Goal: Transaction & Acquisition: Purchase product/service

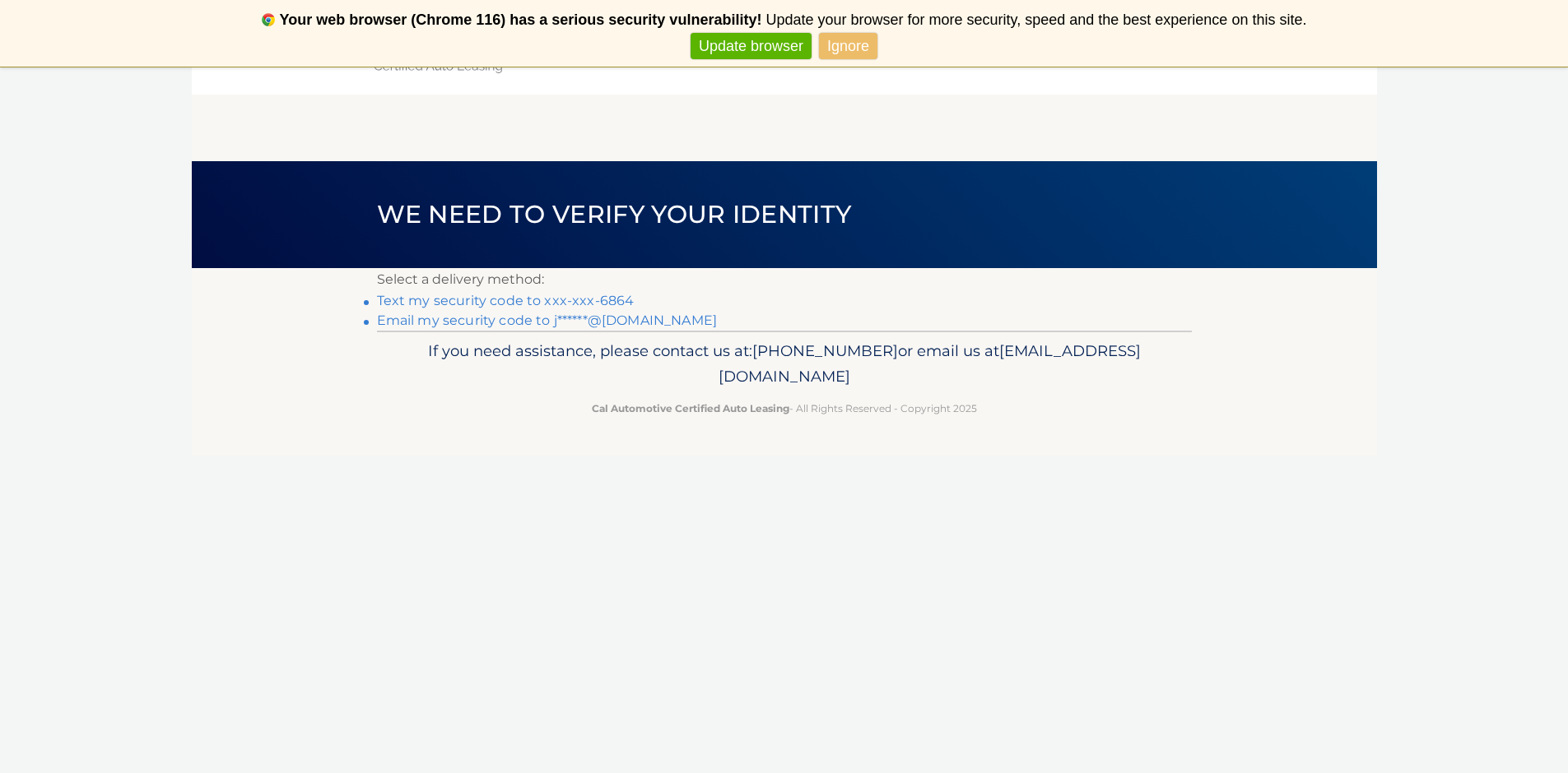
click at [590, 302] on link "Text my security code to xxx-xxx-6864" at bounding box center [505, 300] width 258 height 16
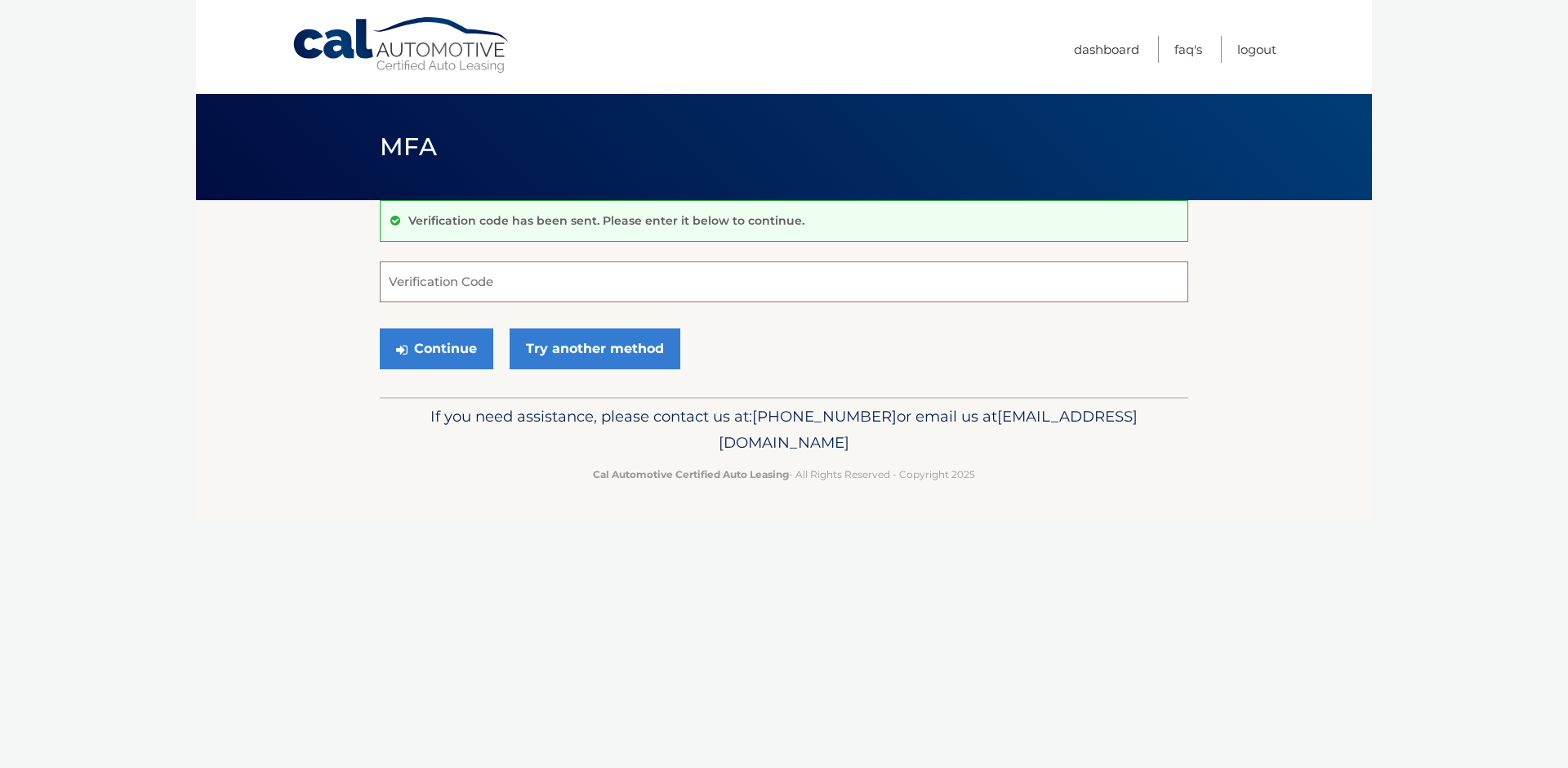
click at [477, 288] on input "Verification Code" at bounding box center [784, 281] width 809 height 41
type input "501254"
click at [380, 328] on button "Continue" at bounding box center [437, 349] width 114 height 41
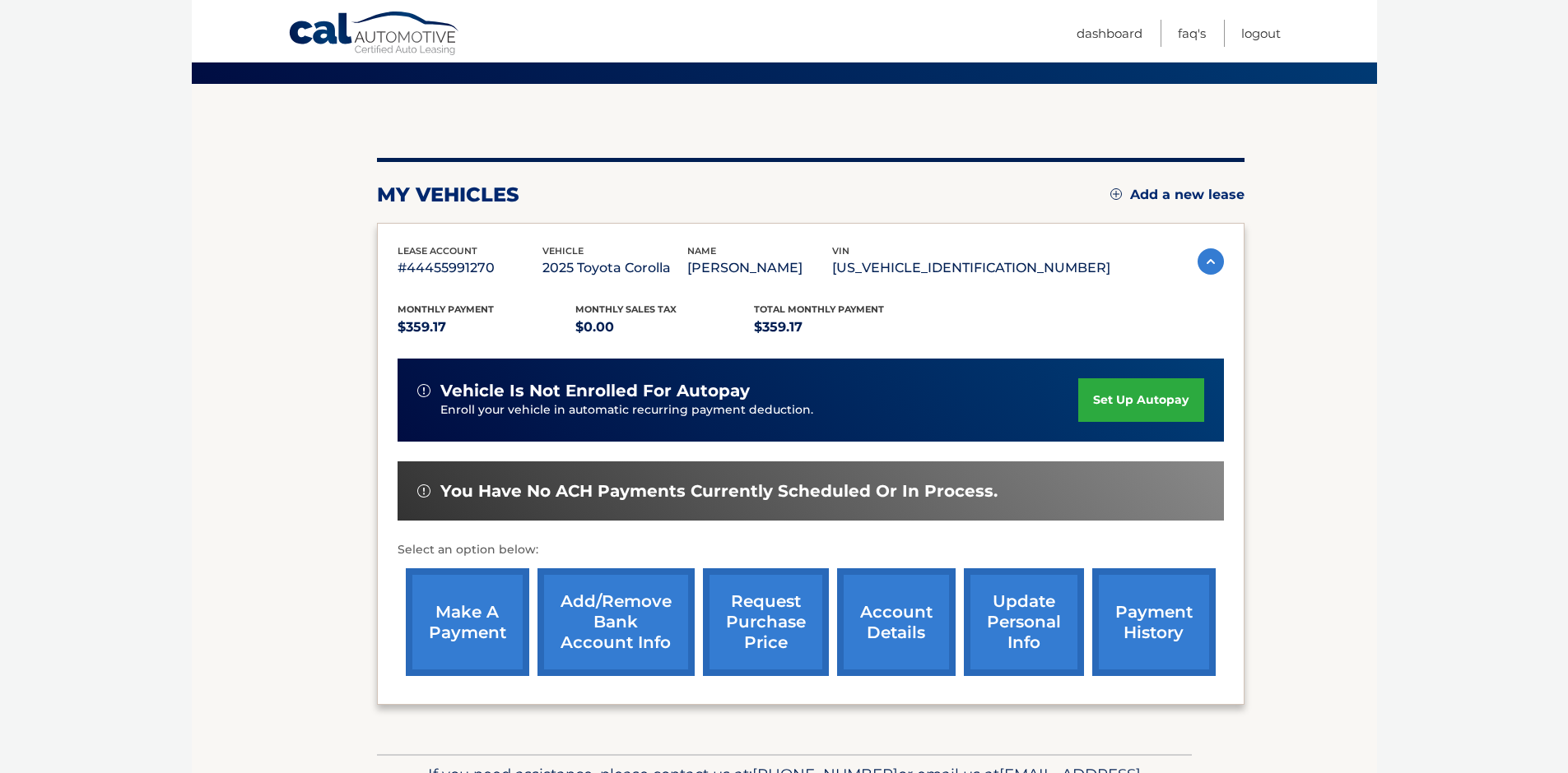
scroll to position [121, 0]
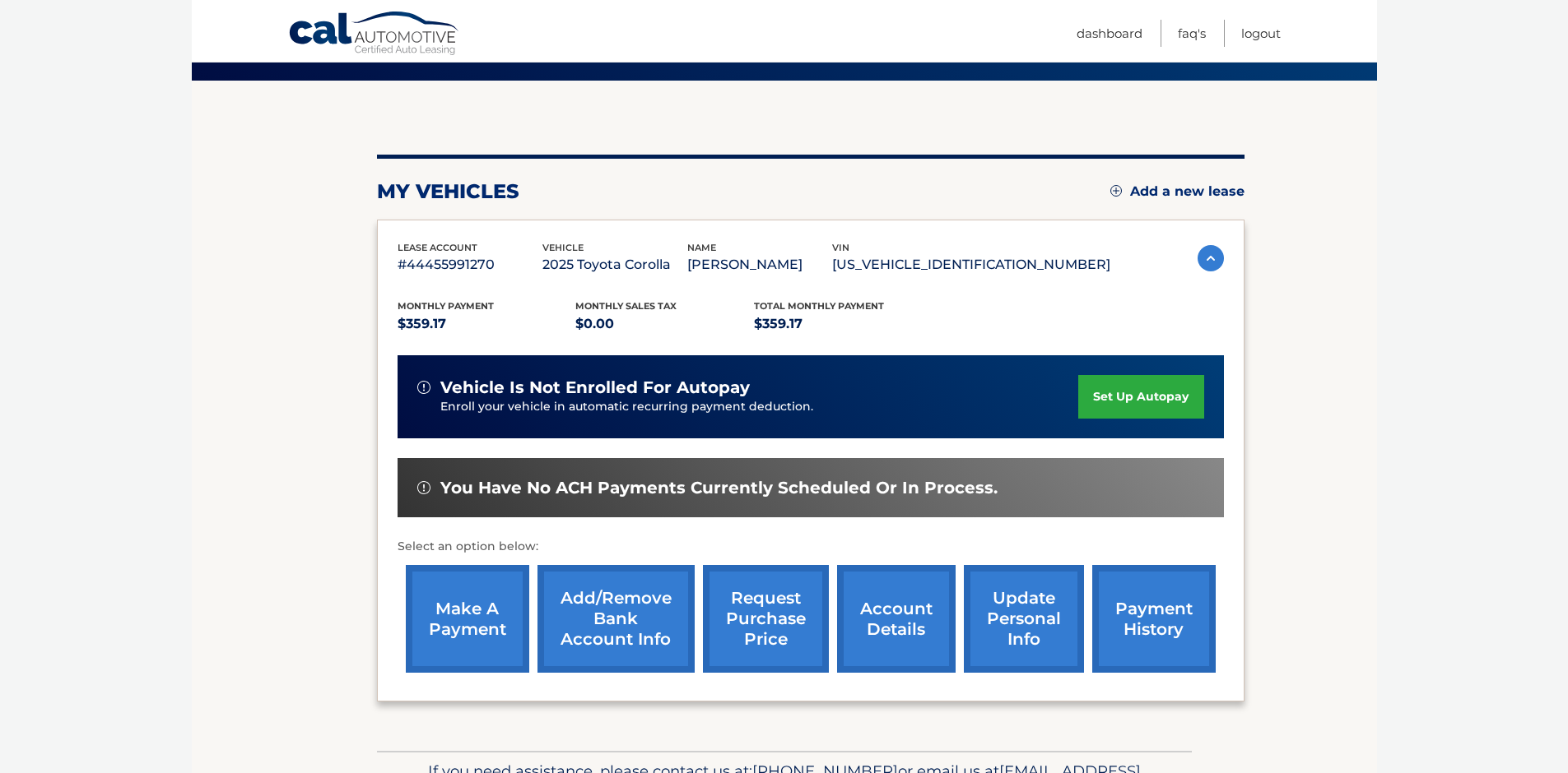
click at [497, 609] on link "make a payment" at bounding box center [467, 619] width 124 height 108
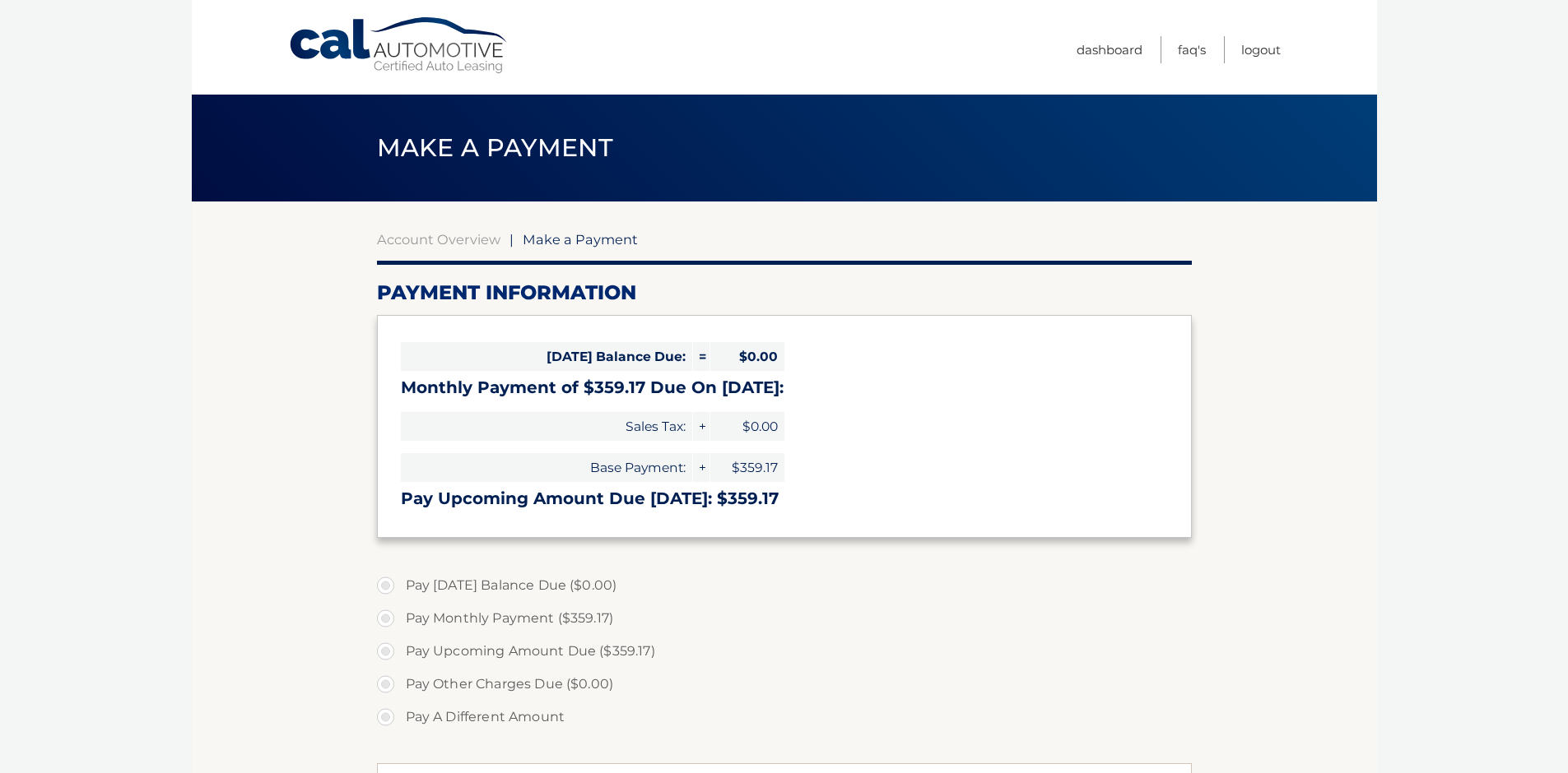
select select "ZGI1NWU4MTUtZWExNC00ZjYwLWJhNmYtOTVjNjg1ZTE2MDRm"
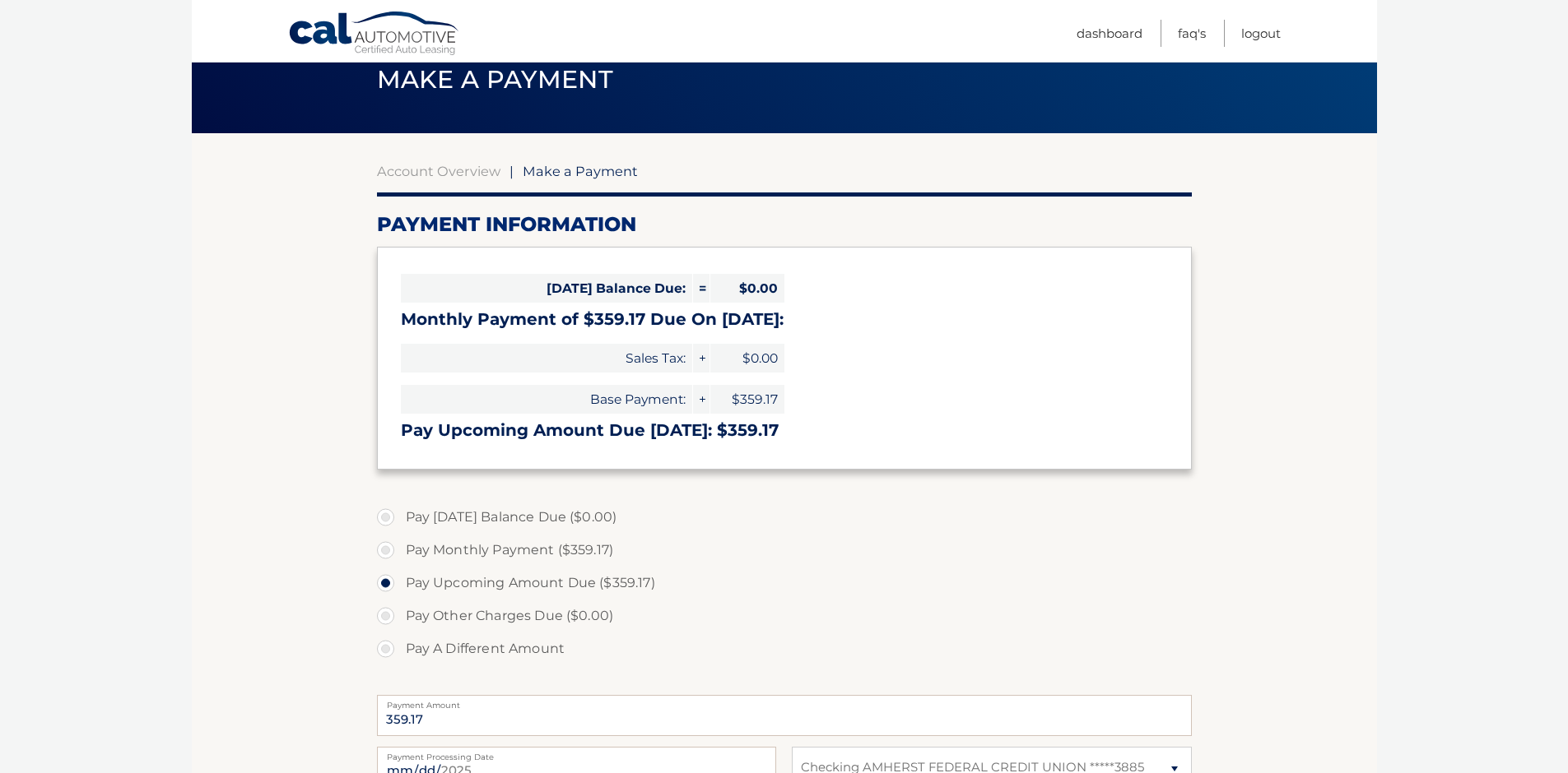
scroll to position [101, 0]
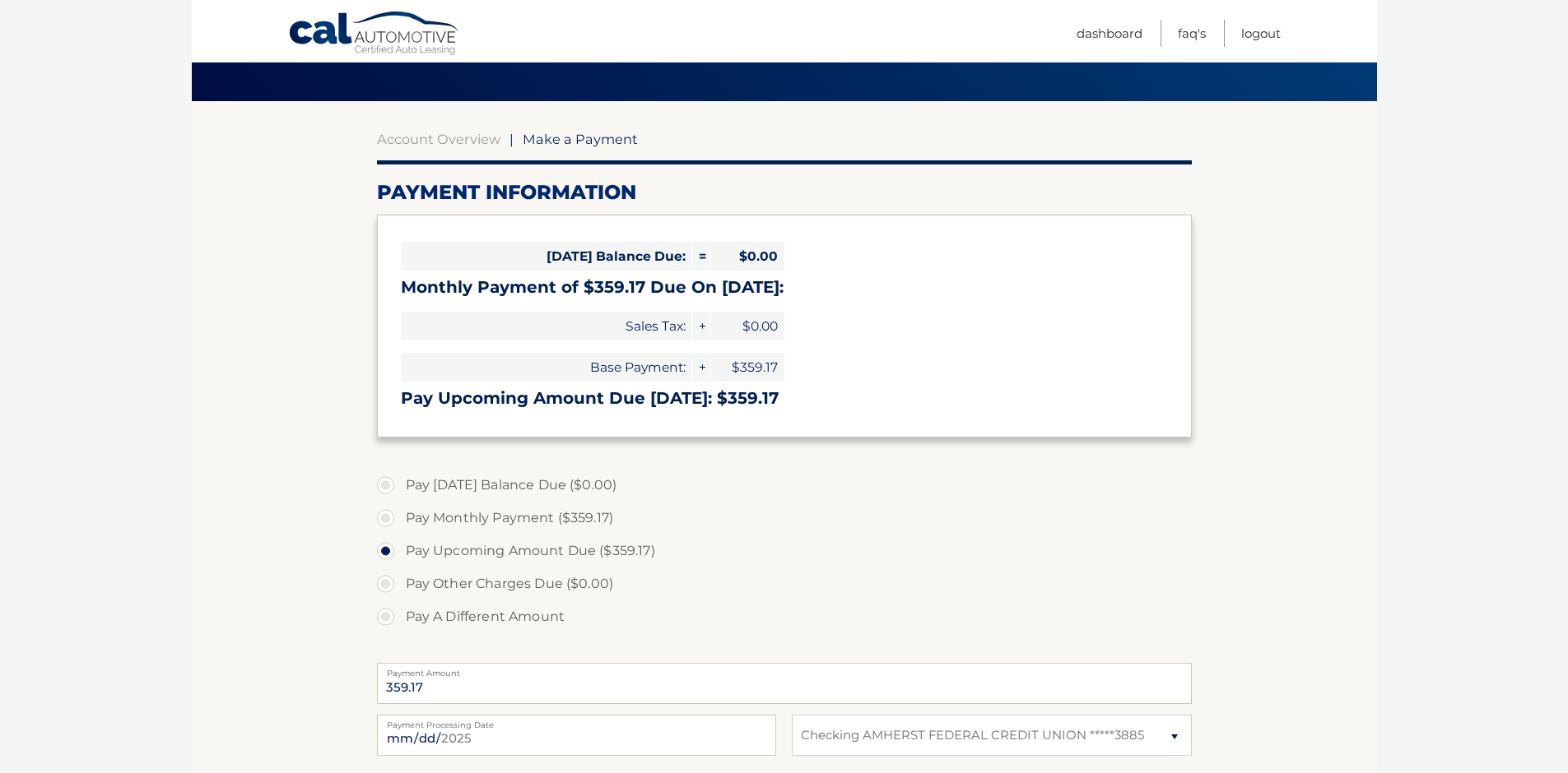
click at [392, 517] on label "Pay Monthly Payment ($359.17)" at bounding box center [784, 518] width 815 height 33
click at [392, 517] on input "Pay Monthly Payment ($359.17)" at bounding box center [392, 515] width 16 height 27
radio input "true"
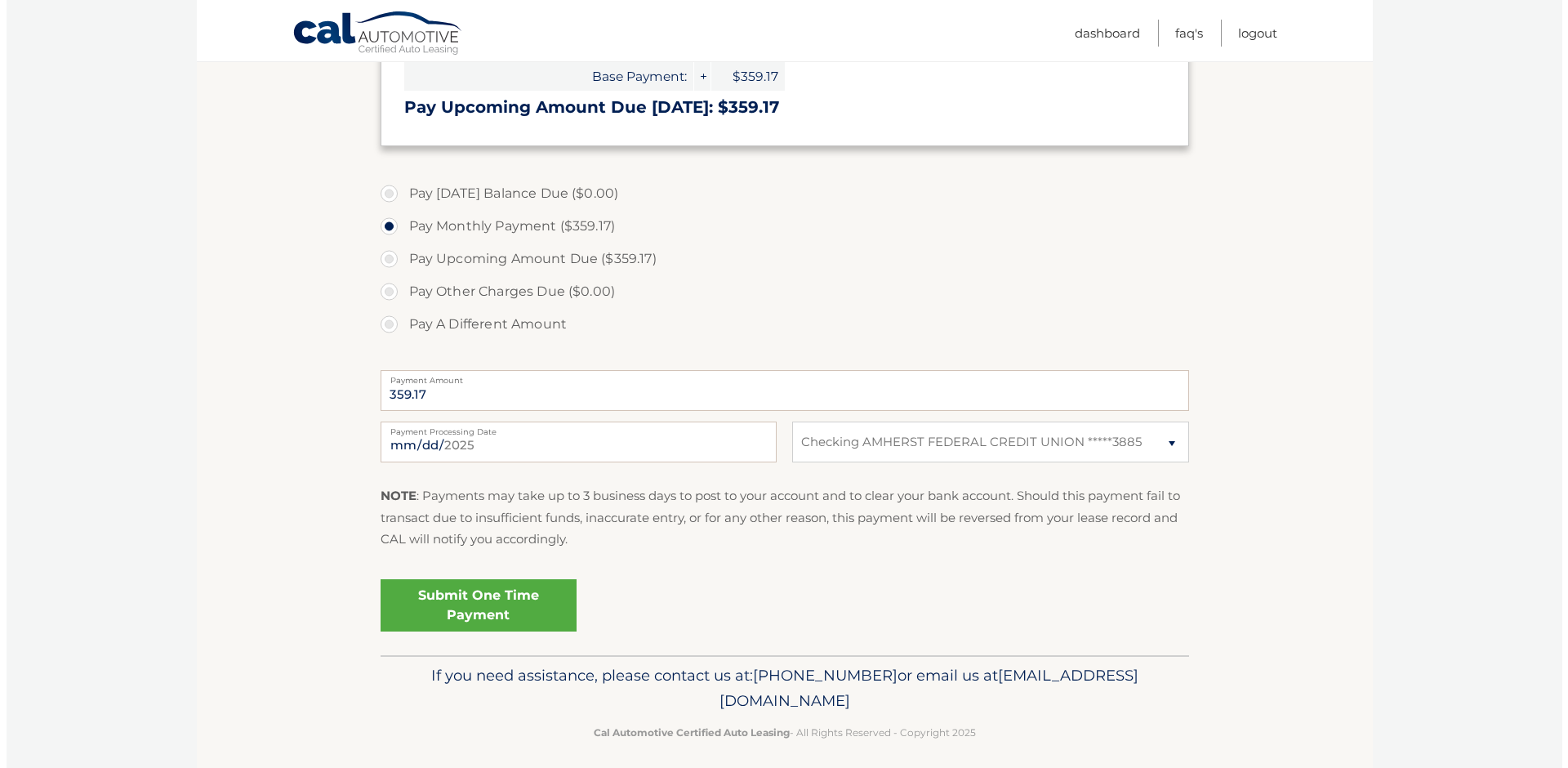
scroll to position [399, 0]
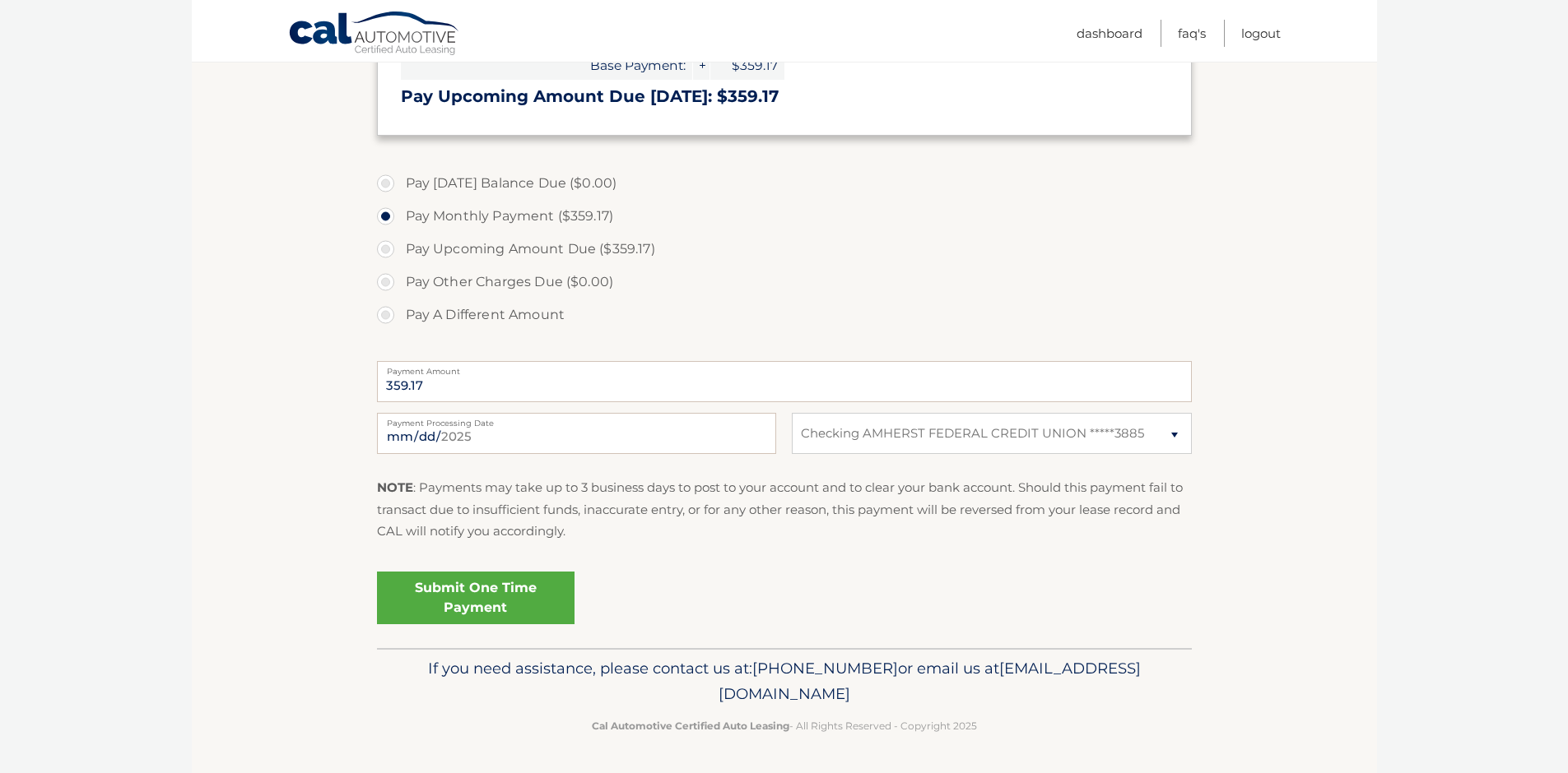
click at [511, 596] on link "Submit One Time Payment" at bounding box center [476, 597] width 198 height 52
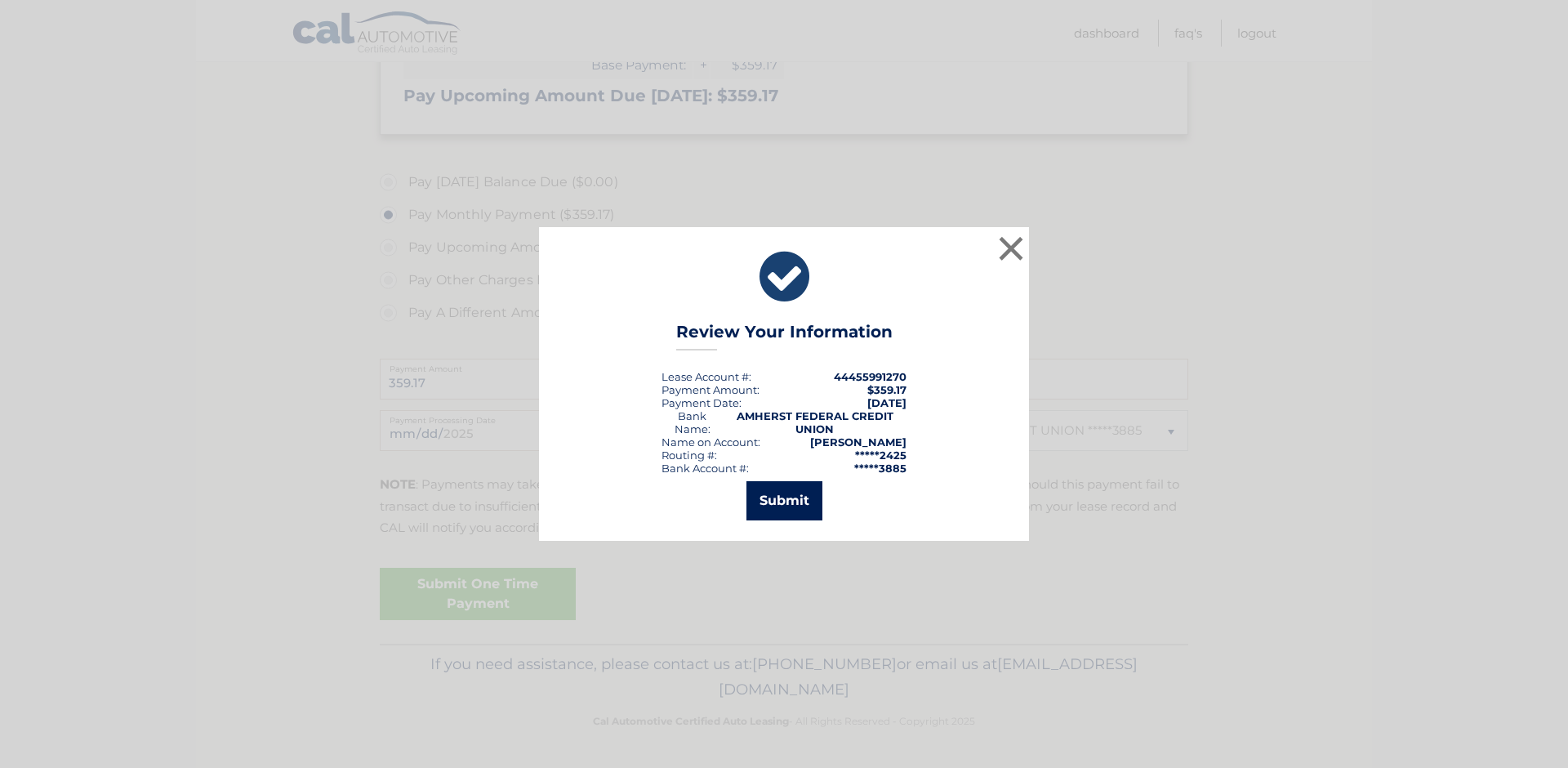
click at [779, 509] on button "Submit" at bounding box center [785, 500] width 76 height 39
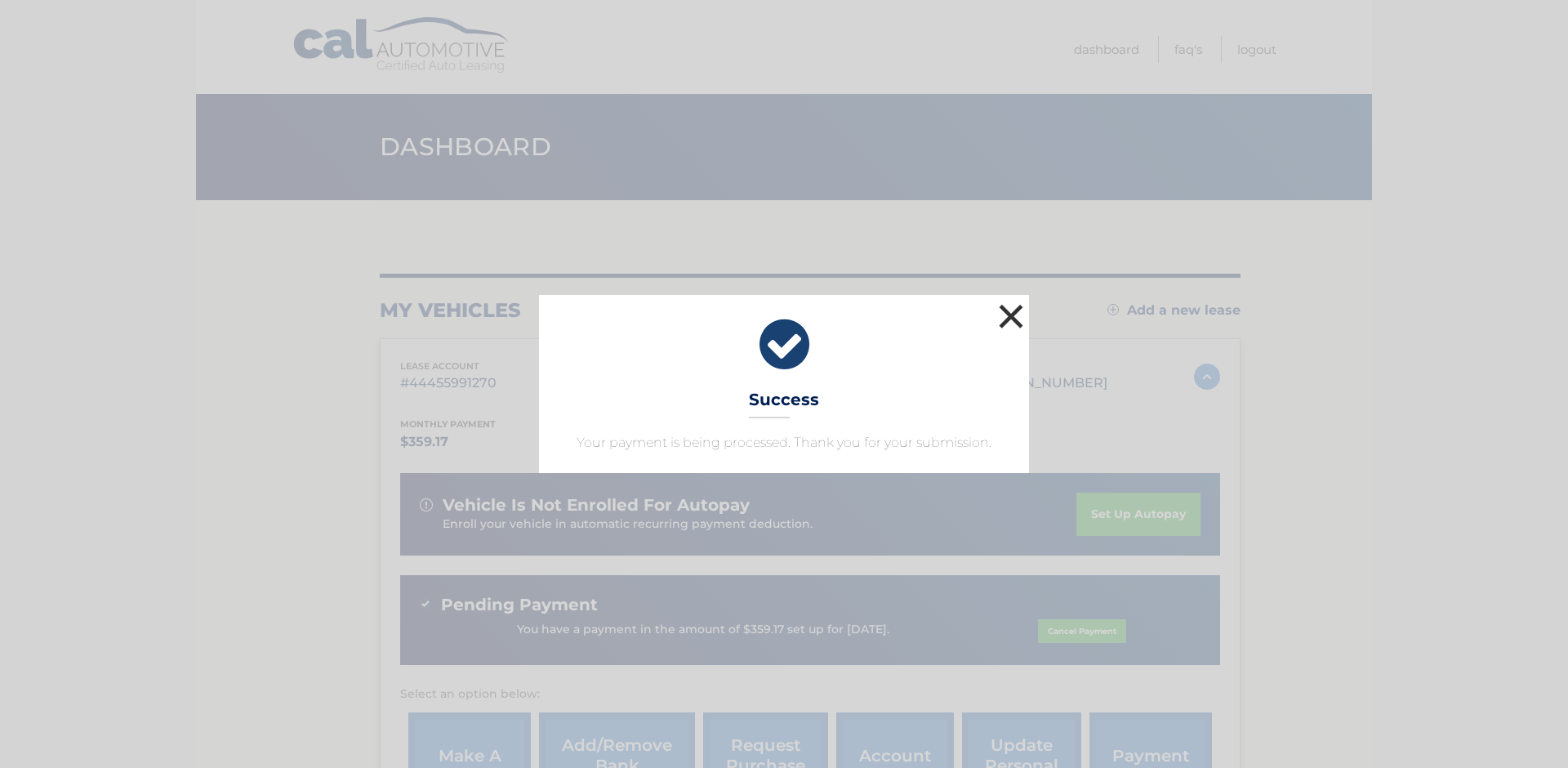
click at [1009, 317] on button "×" at bounding box center [1011, 317] width 33 height 33
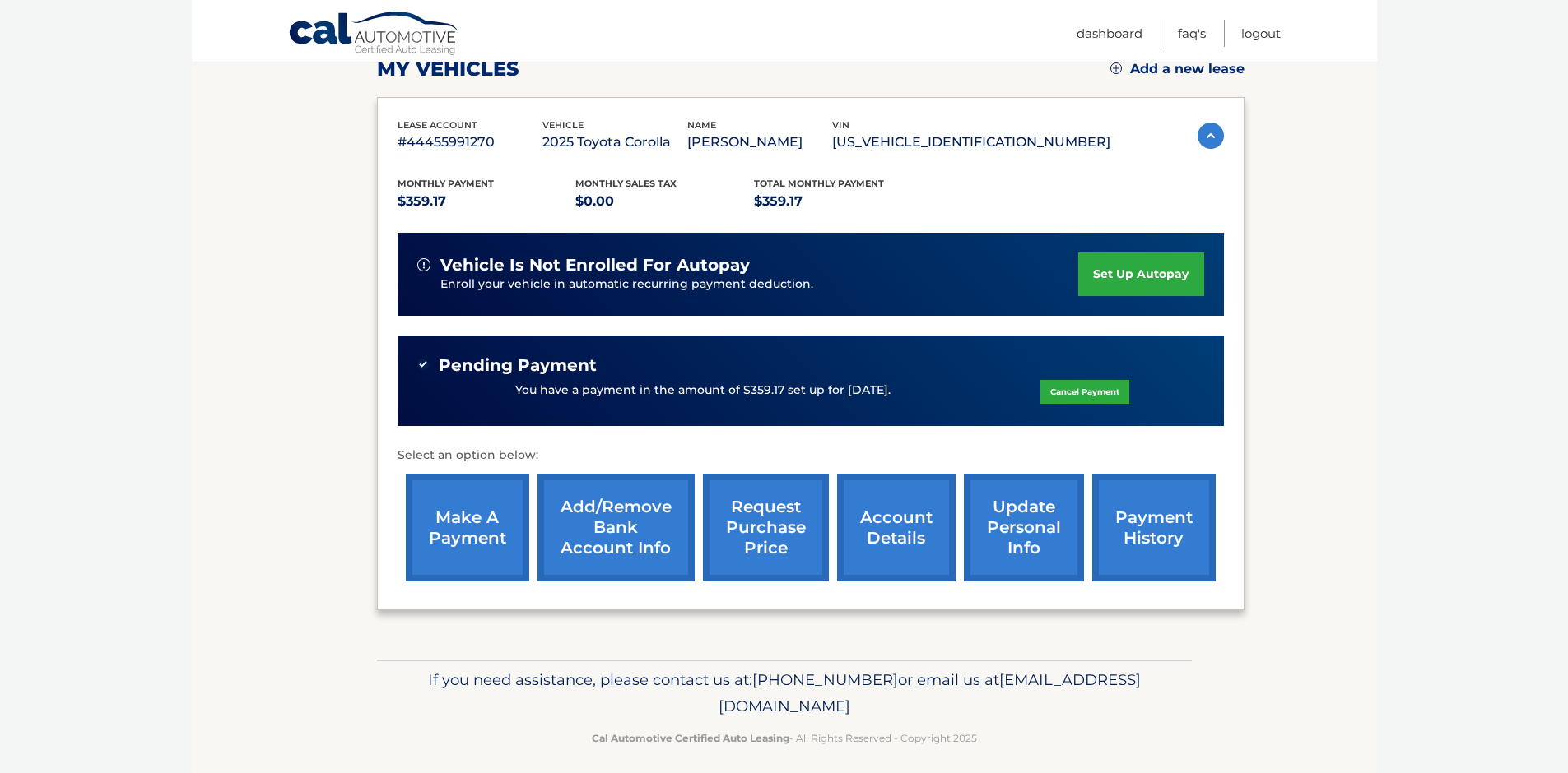
scroll to position [255, 0]
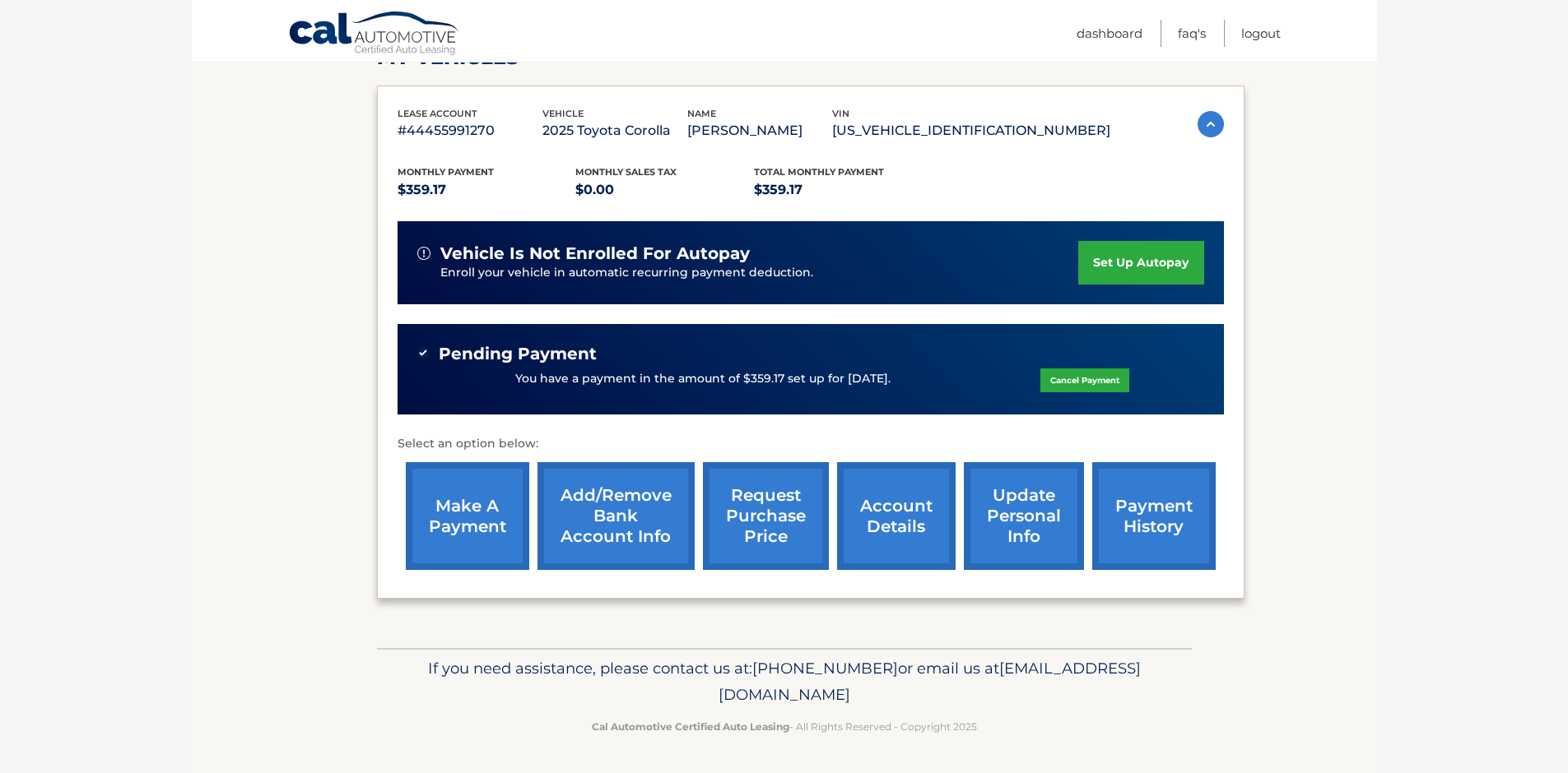
click at [1203, 125] on img at bounding box center [1211, 124] width 27 height 27
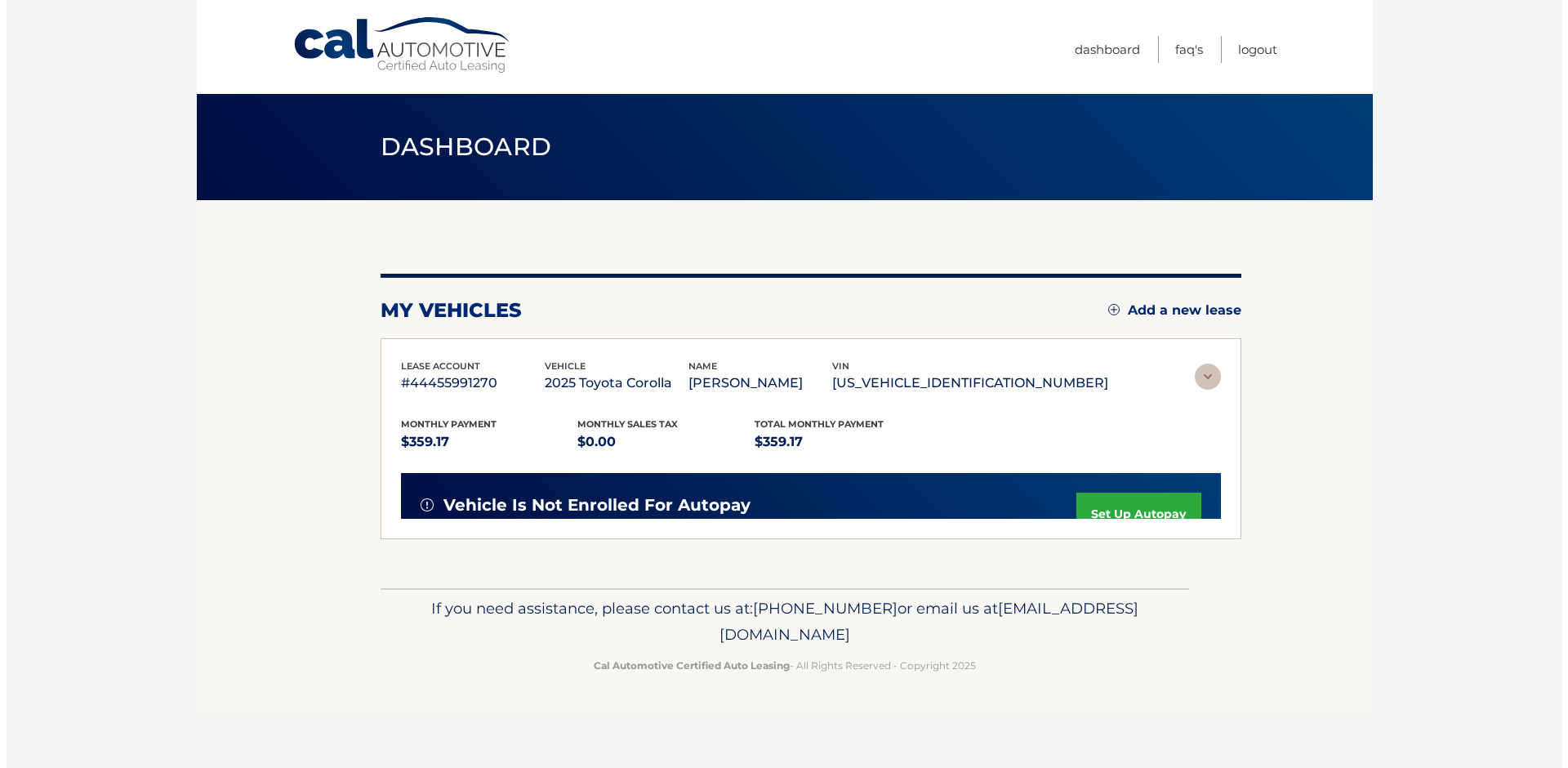
scroll to position [0, 0]
